Goal: Check status: Check status

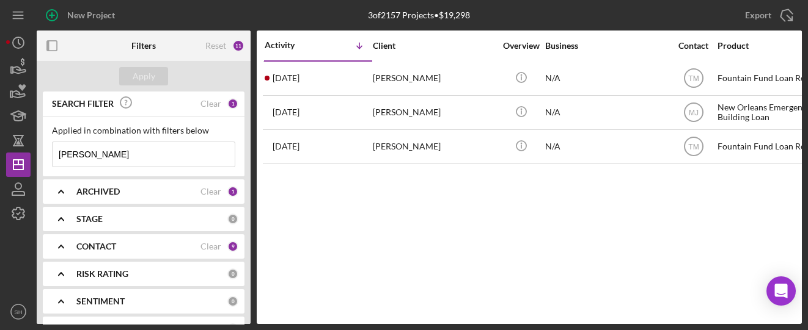
click at [104, 158] on input "[PERSON_NAME]" at bounding box center [144, 154] width 182 height 24
drag, startPoint x: 104, startPoint y: 158, endPoint x: 66, endPoint y: 151, distance: 38.5
click at [66, 151] on input "[PERSON_NAME]" at bounding box center [144, 154] width 182 height 24
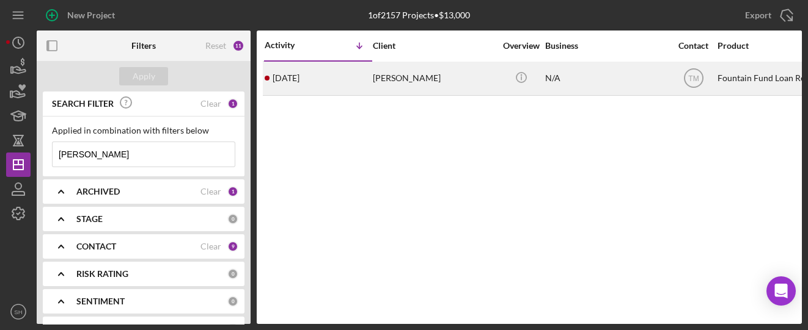
type input "[PERSON_NAME]"
click at [368, 82] on div "[DATE] [PERSON_NAME]" at bounding box center [317, 78] width 107 height 32
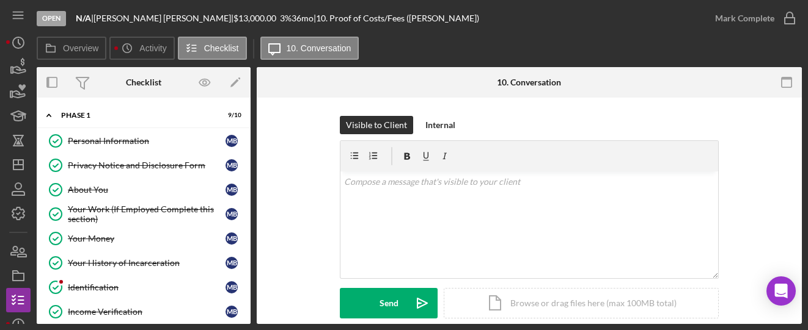
scroll to position [56, 0]
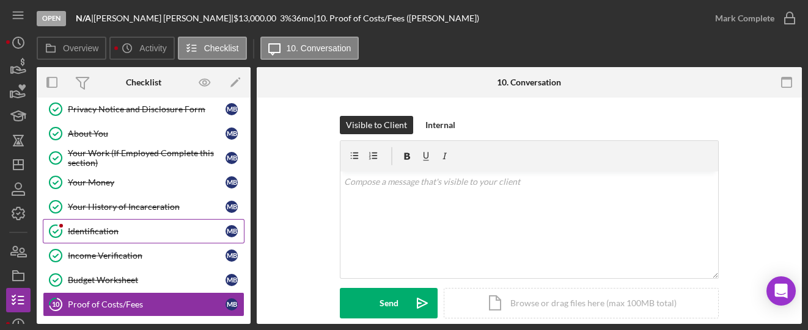
click at [124, 234] on link "Identification Identification M B" at bounding box center [144, 231] width 202 height 24
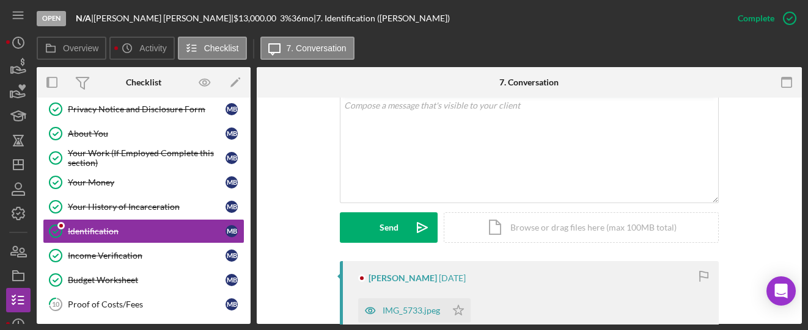
scroll to position [326, 0]
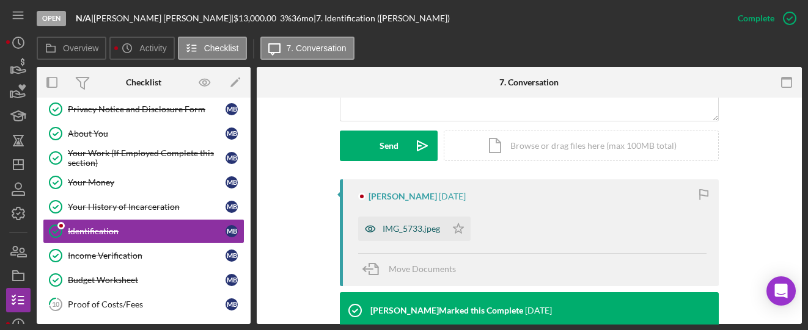
click at [390, 235] on div "IMG_5733.jpeg" at bounding box center [402, 229] width 88 height 24
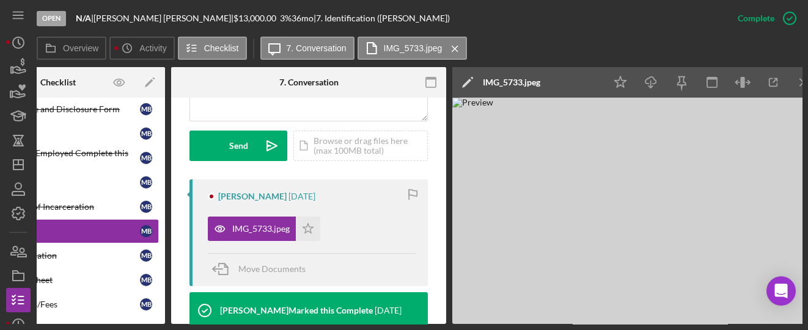
scroll to position [0, 0]
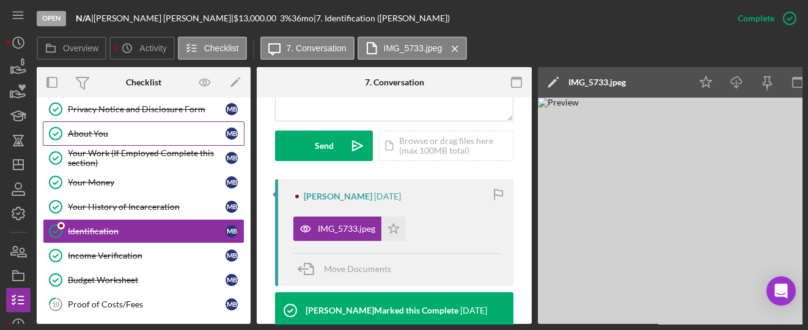
click at [112, 129] on div "About You" at bounding box center [147, 134] width 158 height 10
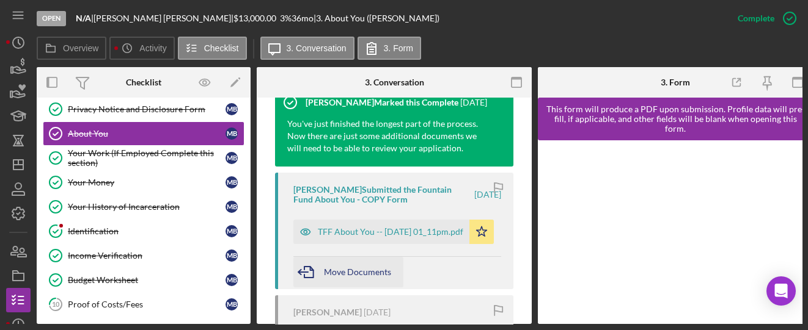
scroll to position [489, 0]
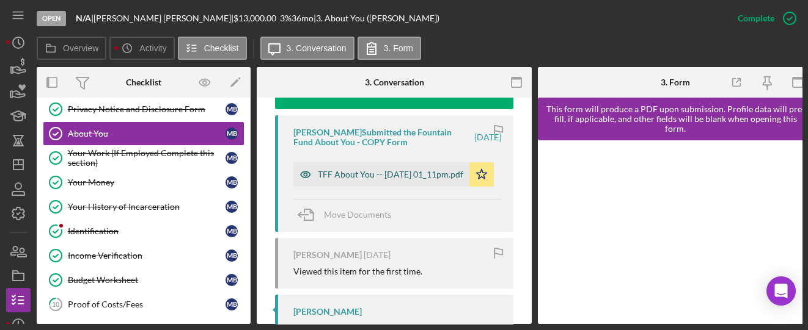
click at [359, 179] on div "TFF About You -- [DATE] 01_11pm.pdf" at bounding box center [390, 175] width 145 height 10
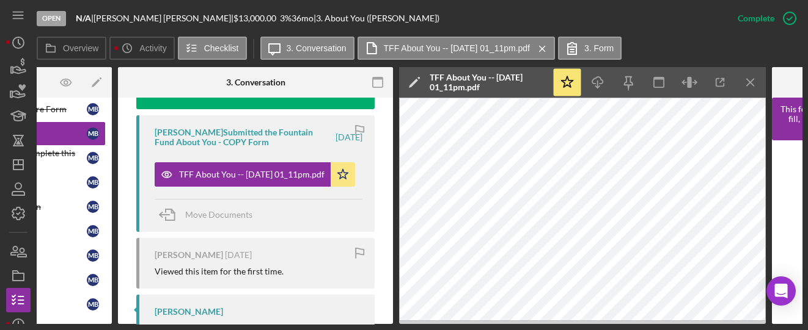
scroll to position [0, 151]
